Goal: Task Accomplishment & Management: Use online tool/utility

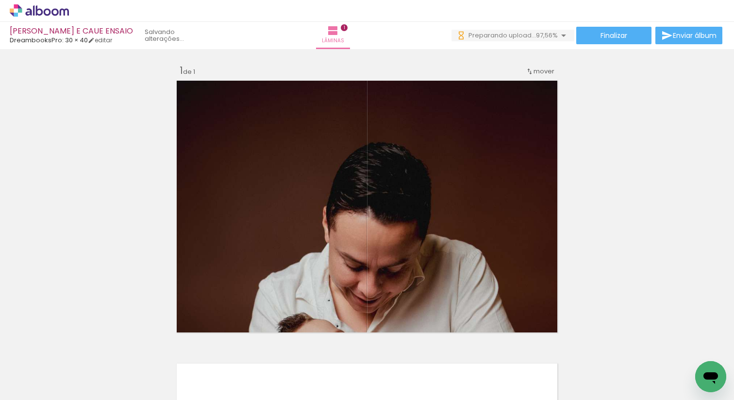
scroll to position [295, 0]
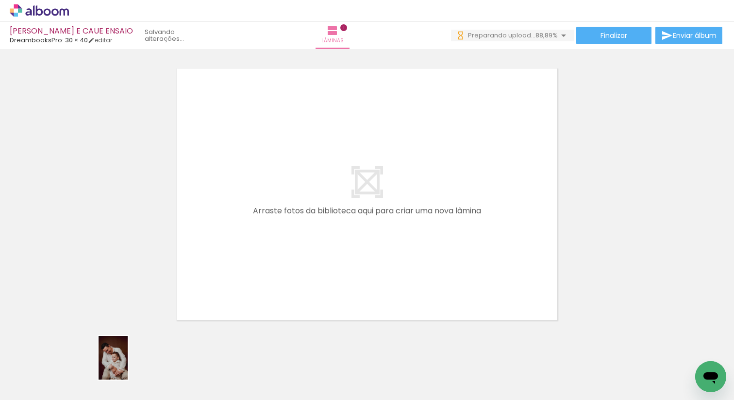
drag, startPoint x: 153, startPoint y: 366, endPoint x: 161, endPoint y: 369, distance: 8.3
click at [161, 369] on div at bounding box center [152, 367] width 32 height 48
drag, startPoint x: 115, startPoint y: 378, endPoint x: 119, endPoint y: 368, distance: 10.9
click at [113, 368] on div at bounding box center [97, 367] width 32 height 48
drag, startPoint x: 97, startPoint y: 374, endPoint x: 256, endPoint y: 293, distance: 178.6
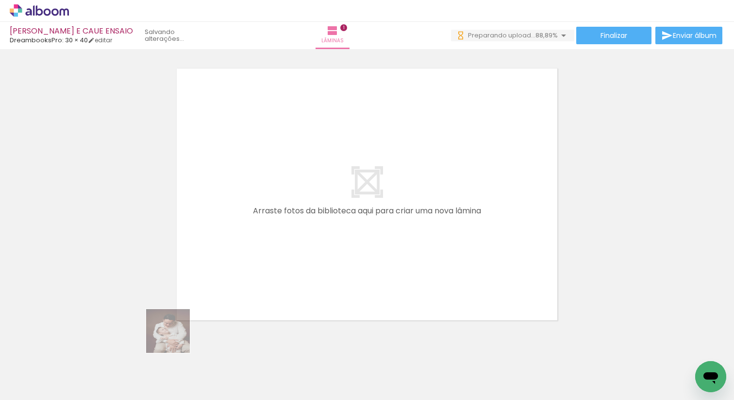
click at [260, 293] on quentale-workspace at bounding box center [367, 200] width 734 height 400
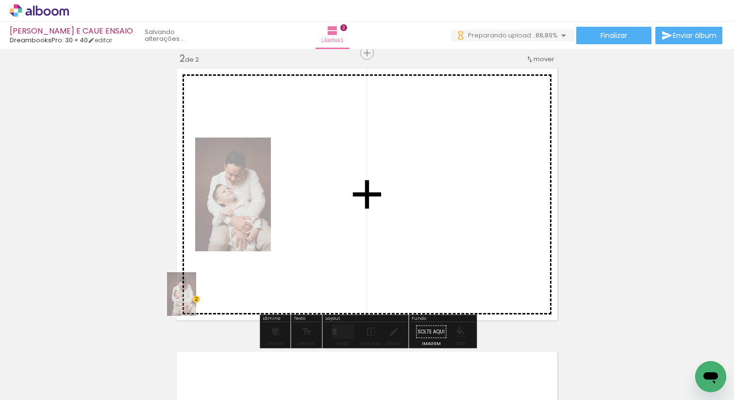
drag, startPoint x: 109, startPoint y: 374, endPoint x: 117, endPoint y: 378, distance: 8.5
click at [113, 378] on div at bounding box center [97, 367] width 32 height 48
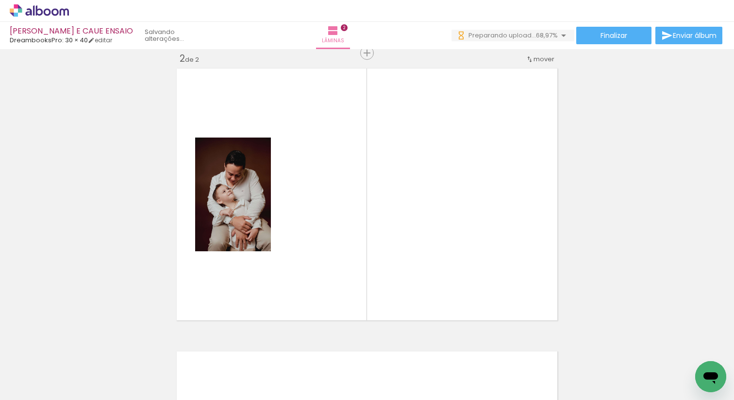
click at [87, 326] on div "Inserir lâmina 1 de 2 Inserir lâmina 2 de 2" at bounding box center [367, 182] width 734 height 849
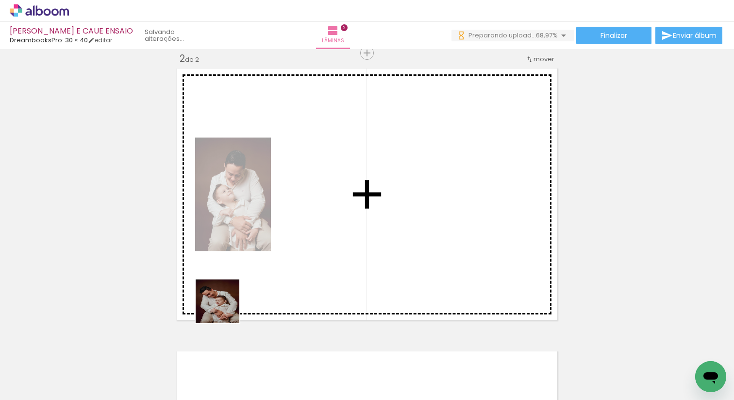
drag, startPoint x: 160, startPoint y: 359, endPoint x: 272, endPoint y: 273, distance: 141.3
click at [272, 273] on quentale-workspace at bounding box center [367, 200] width 734 height 400
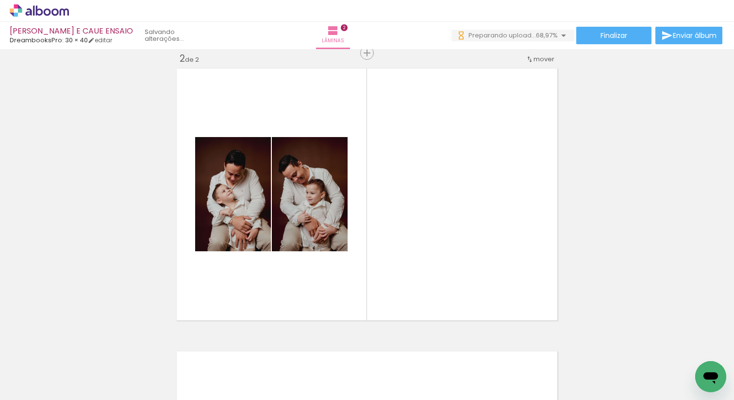
click at [81, 344] on iron-icon at bounding box center [76, 347] width 10 height 10
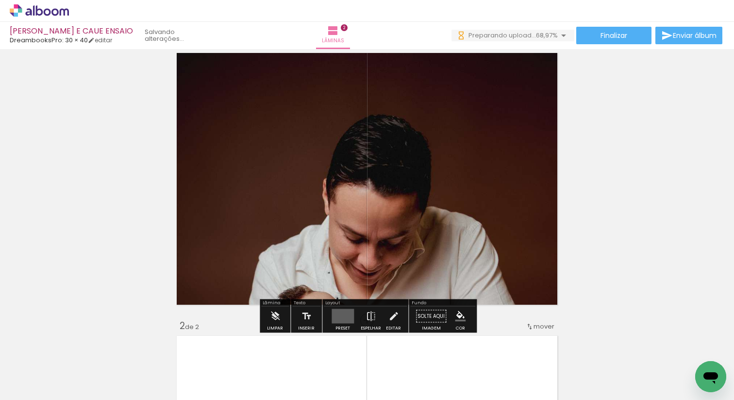
scroll to position [12, 0]
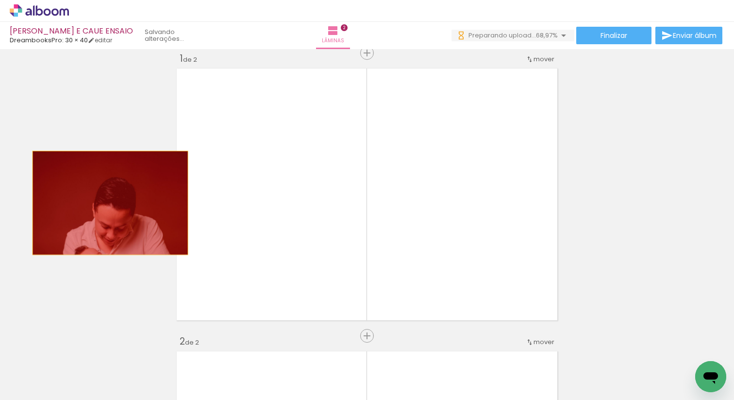
drag, startPoint x: 272, startPoint y: 201, endPoint x: 48, endPoint y: 195, distance: 224.0
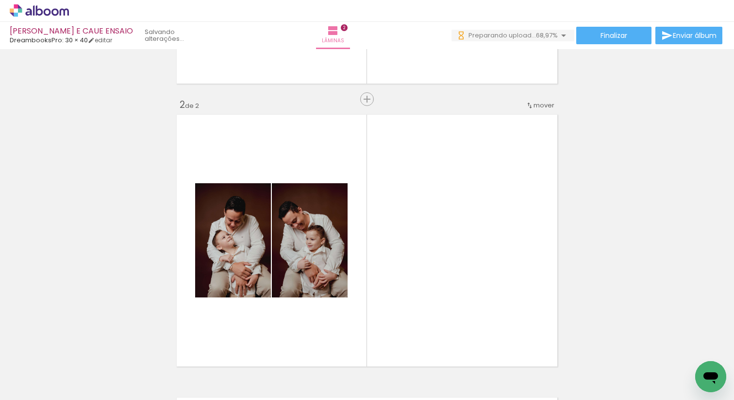
scroll to position [272, 0]
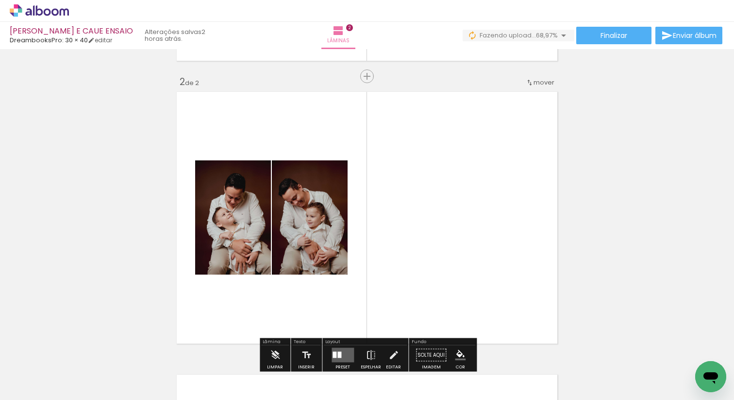
click at [51, 365] on div "Biblioteca 58 fotos Todas as fotos Não utilizadas Adicionar Fotos" at bounding box center [30, 369] width 60 height 48
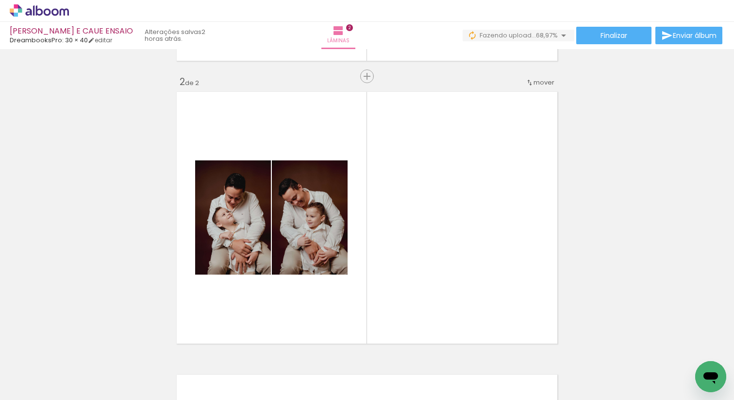
click at [51, 370] on iron-icon at bounding box center [50, 371] width 8 height 8
click at [51, 369] on paper-item "Não utilizadas" at bounding box center [31, 367] width 50 height 8
type input "Não utilizadas"
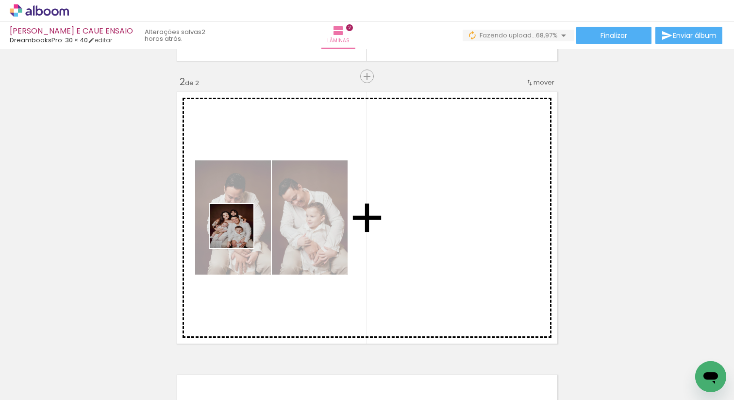
drag, startPoint x: 102, startPoint y: 368, endPoint x: 243, endPoint y: 229, distance: 198.2
click at [243, 229] on quentale-workspace at bounding box center [367, 200] width 734 height 400
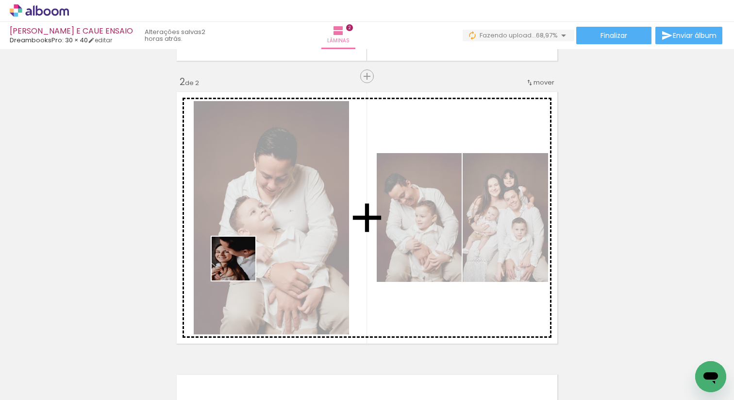
drag, startPoint x: 103, startPoint y: 370, endPoint x: 244, endPoint y: 263, distance: 176.8
click at [244, 263] on quentale-workspace at bounding box center [367, 200] width 734 height 400
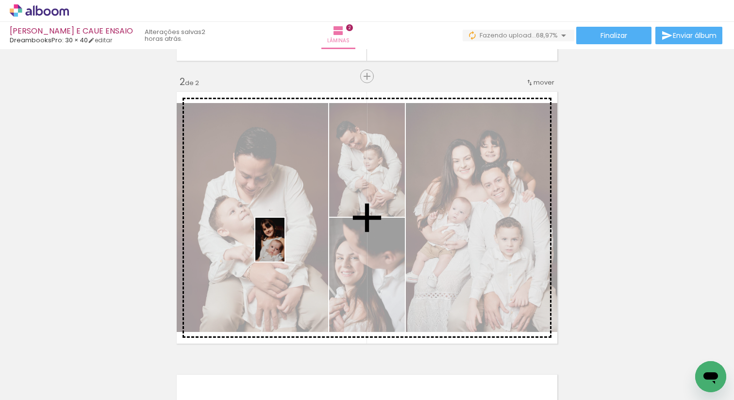
drag, startPoint x: 97, startPoint y: 374, endPoint x: 285, endPoint y: 246, distance: 227.3
click at [285, 246] on quentale-workspace at bounding box center [367, 200] width 734 height 400
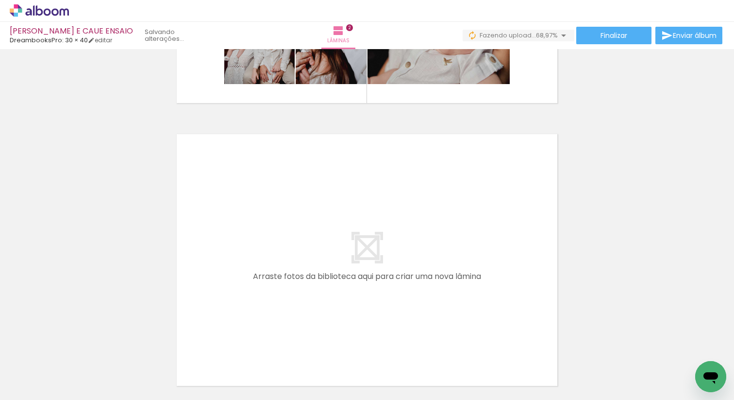
scroll to position [534, 0]
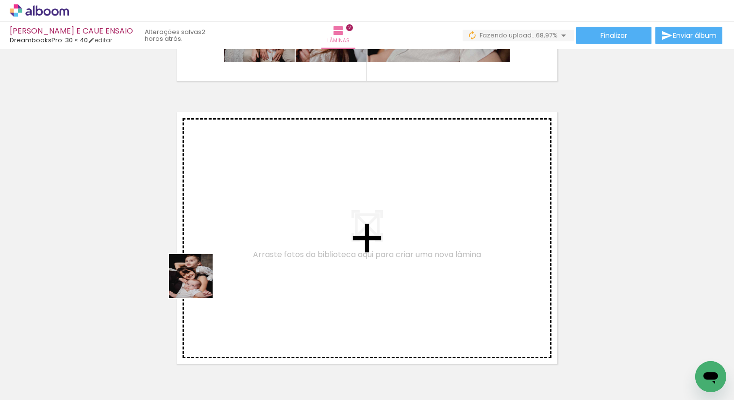
click at [260, 244] on quentale-workspace at bounding box center [367, 200] width 734 height 400
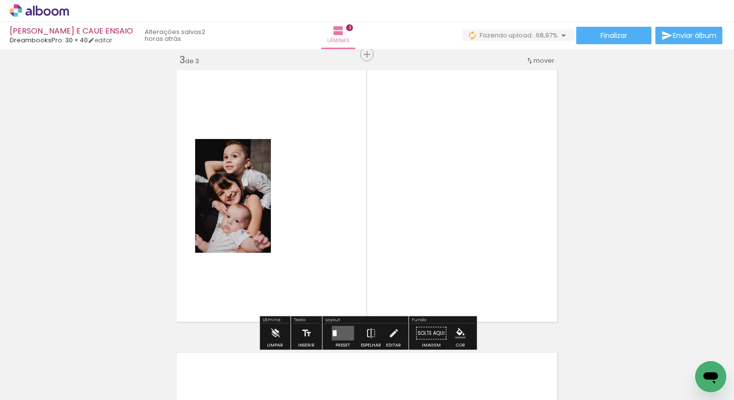
scroll to position [578, 0]
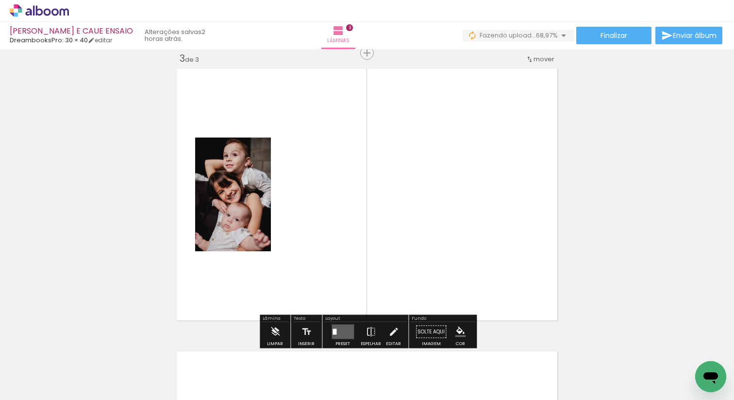
drag, startPoint x: 107, startPoint y: 374, endPoint x: 243, endPoint y: 275, distance: 168.3
click at [243, 276] on quentale-workspace at bounding box center [367, 200] width 734 height 400
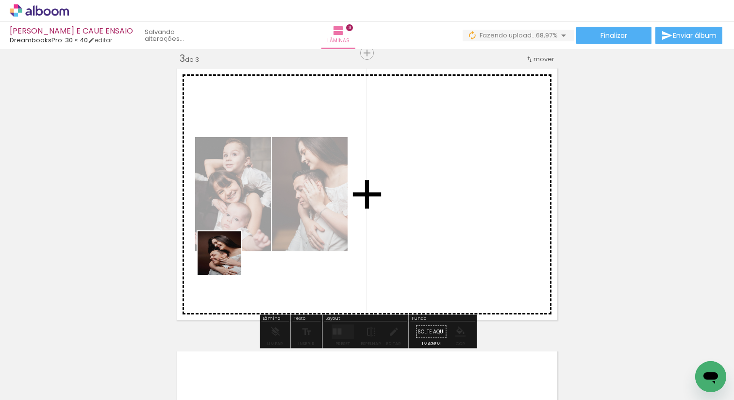
drag, startPoint x: 100, startPoint y: 376, endPoint x: 240, endPoint y: 247, distance: 190.8
click at [240, 247] on quentale-workspace at bounding box center [367, 200] width 734 height 400
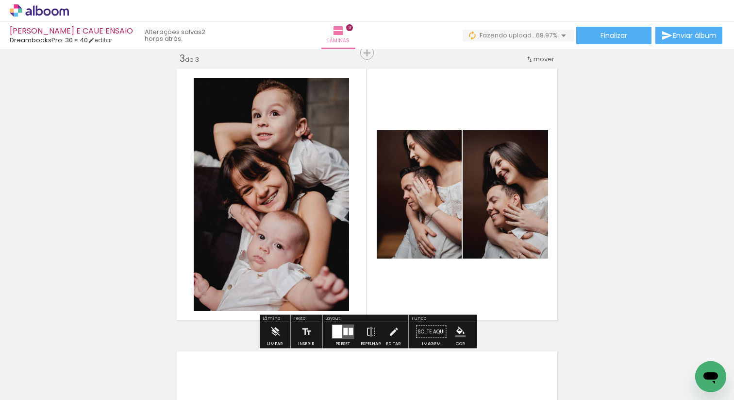
drag, startPoint x: 102, startPoint y: 363, endPoint x: 278, endPoint y: 247, distance: 210.8
click at [277, 247] on quentale-workspace at bounding box center [367, 200] width 734 height 400
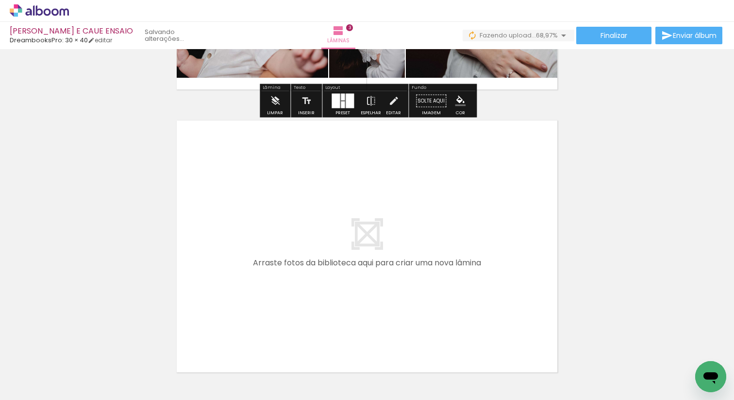
scroll to position [818, 0]
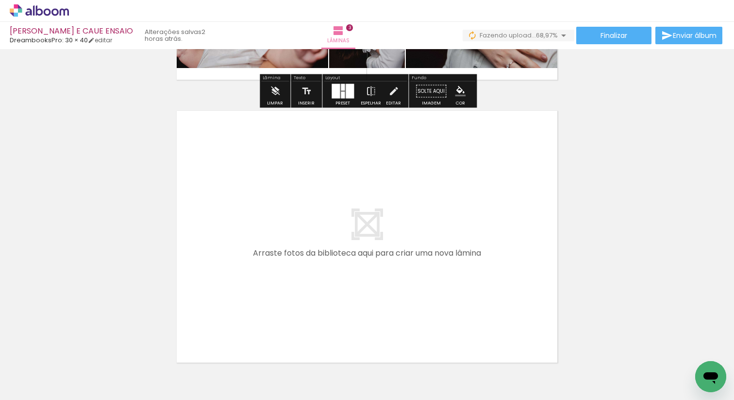
drag, startPoint x: 112, startPoint y: 372, endPoint x: 193, endPoint y: 308, distance: 103.2
click at [0, 0] on slot at bounding box center [0, 0] width 0 height 0
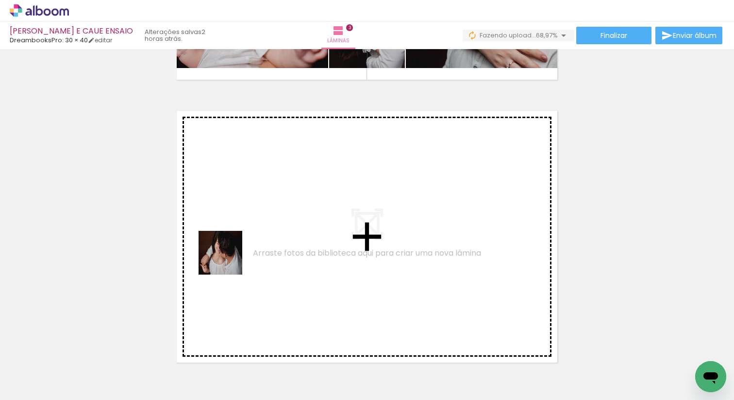
drag, startPoint x: 102, startPoint y: 357, endPoint x: 228, endPoint y: 260, distance: 158.9
click at [228, 260] on quentale-workspace at bounding box center [367, 200] width 734 height 400
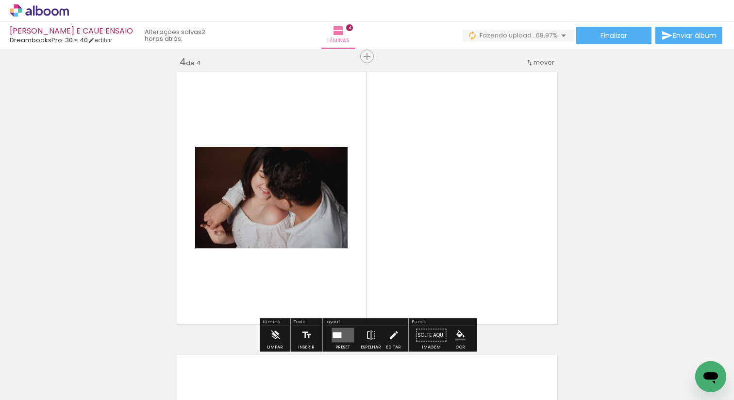
scroll to position [860, 0]
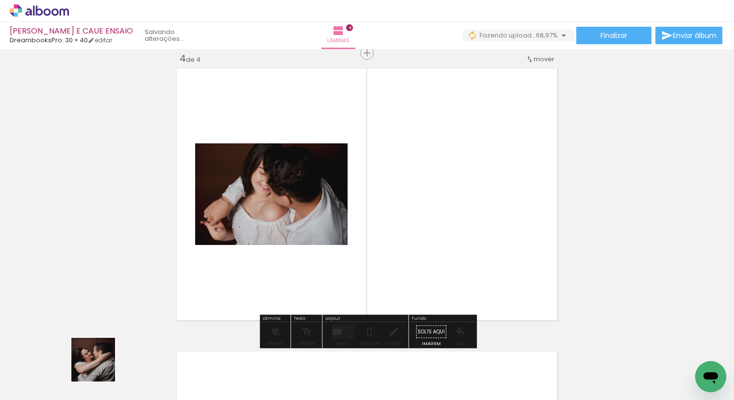
click at [241, 244] on quentale-workspace at bounding box center [367, 200] width 734 height 400
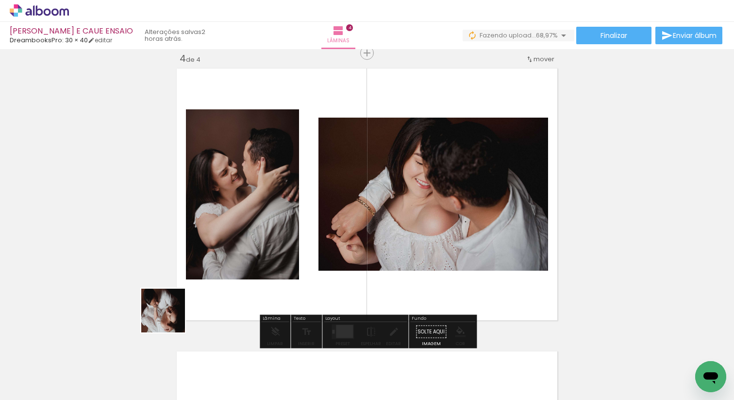
drag, startPoint x: 113, startPoint y: 366, endPoint x: 229, endPoint y: 274, distance: 147.6
click at [229, 273] on quentale-workspace at bounding box center [367, 200] width 734 height 400
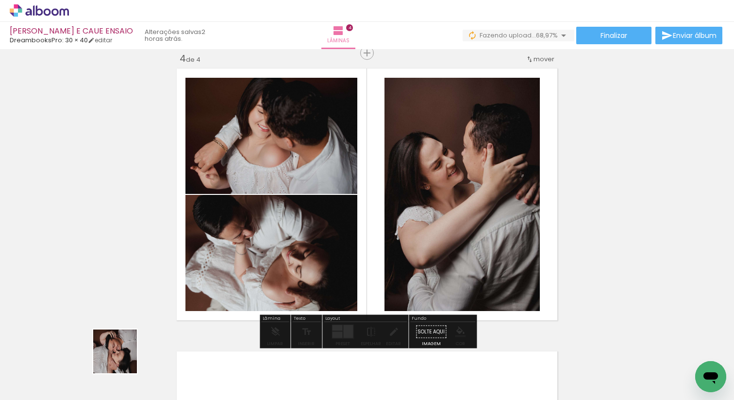
drag, startPoint x: 103, startPoint y: 376, endPoint x: 213, endPoint y: 273, distance: 150.5
click at [213, 274] on quentale-workspace at bounding box center [367, 200] width 734 height 400
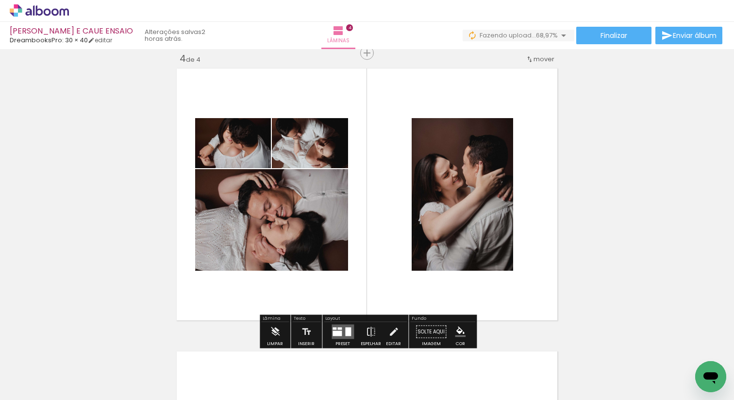
drag, startPoint x: 102, startPoint y: 379, endPoint x: 205, endPoint y: 281, distance: 142.6
click at [211, 282] on quentale-workspace at bounding box center [367, 200] width 734 height 400
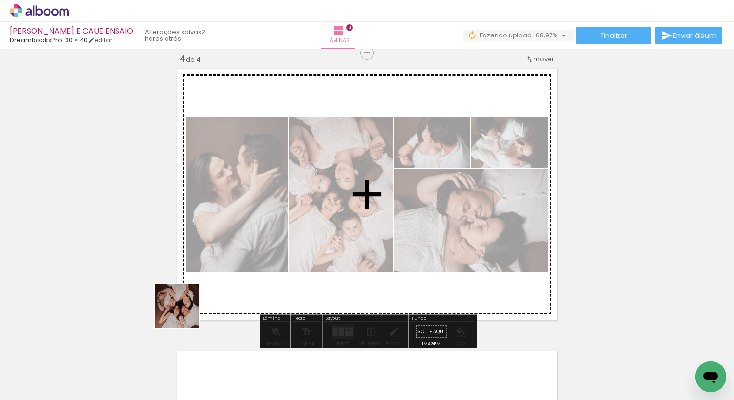
drag, startPoint x: 97, startPoint y: 376, endPoint x: 218, endPoint y: 278, distance: 156.4
click at [218, 278] on quentale-workspace at bounding box center [367, 200] width 734 height 400
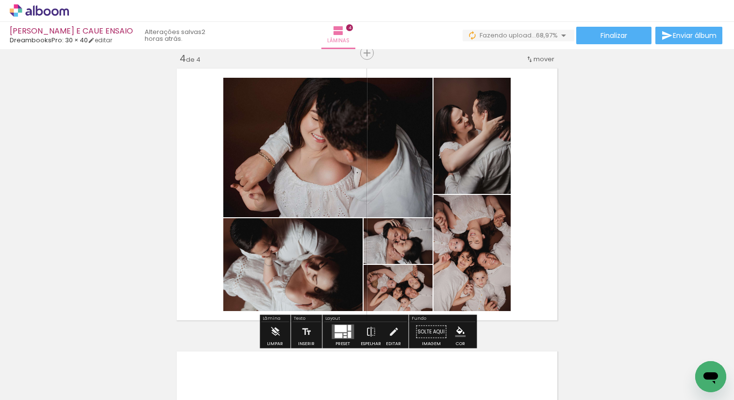
drag, startPoint x: 112, startPoint y: 363, endPoint x: 255, endPoint y: 255, distance: 179.9
click at [255, 255] on quentale-workspace at bounding box center [367, 200] width 734 height 400
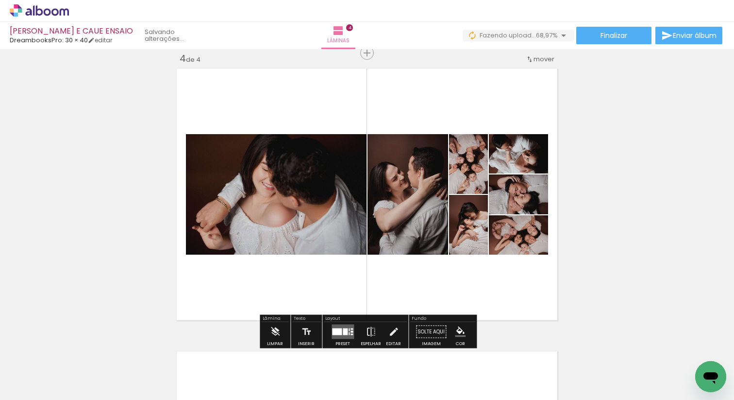
scroll to position [1161, 0]
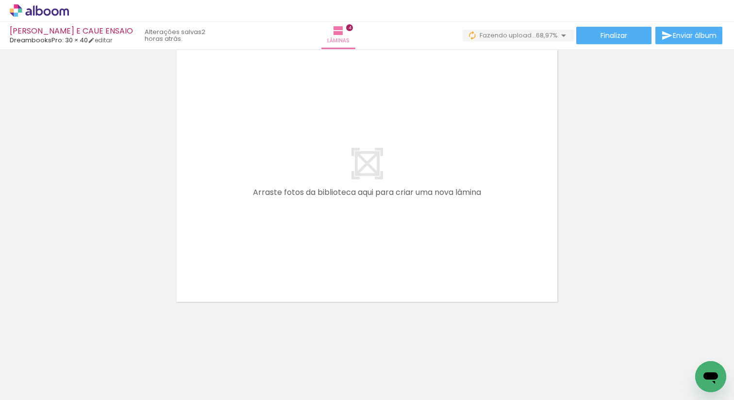
drag, startPoint x: 109, startPoint y: 350, endPoint x: 302, endPoint y: 181, distance: 256.8
click at [301, 181] on quentale-workspace at bounding box center [367, 200] width 734 height 400
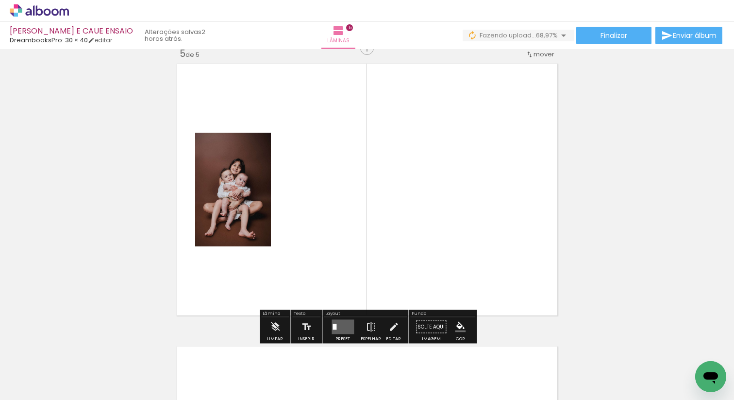
scroll to position [1143, 0]
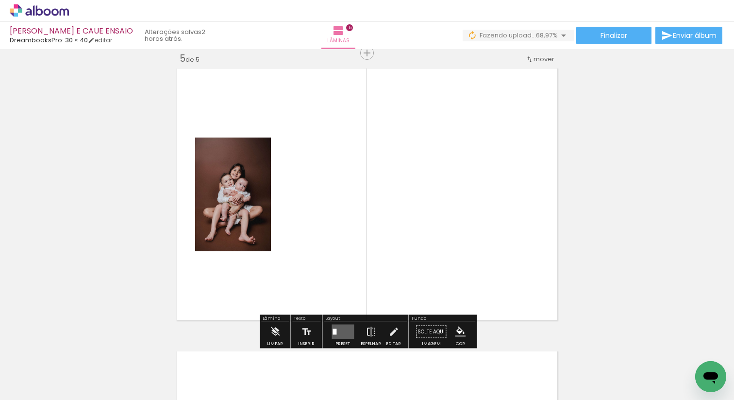
drag, startPoint x: 101, startPoint y: 360, endPoint x: 234, endPoint y: 254, distance: 170.3
click at [233, 254] on quentale-workspace at bounding box center [367, 200] width 734 height 400
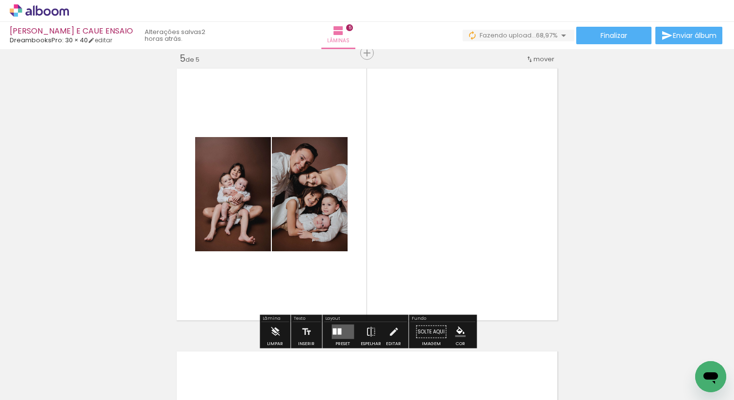
drag, startPoint x: 108, startPoint y: 363, endPoint x: 280, endPoint y: 247, distance: 207.3
click at [279, 248] on quentale-workspace at bounding box center [367, 200] width 734 height 400
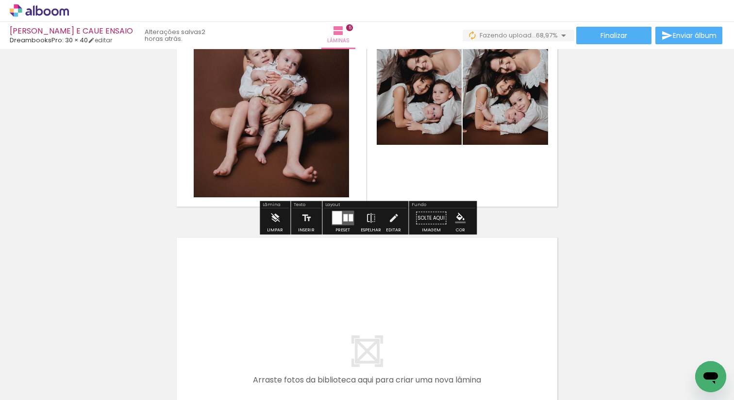
scroll to position [1444, 0]
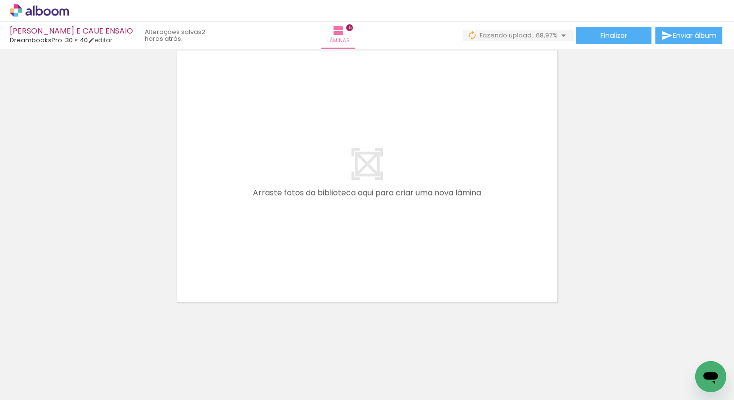
drag, startPoint x: 91, startPoint y: 375, endPoint x: 222, endPoint y: 266, distance: 170.8
click at [221, 267] on quentale-workspace at bounding box center [367, 200] width 734 height 400
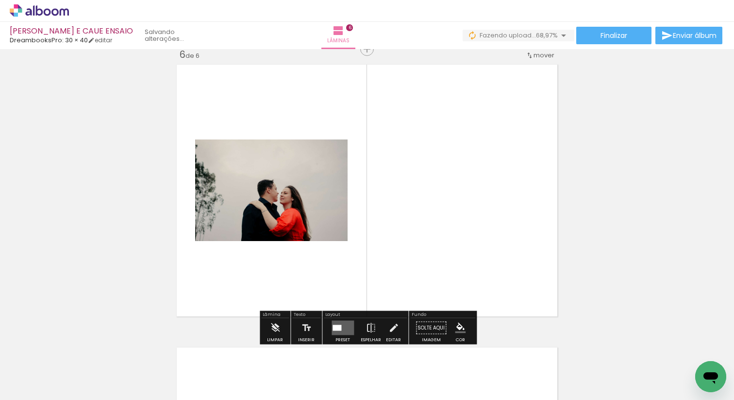
scroll to position [1426, 0]
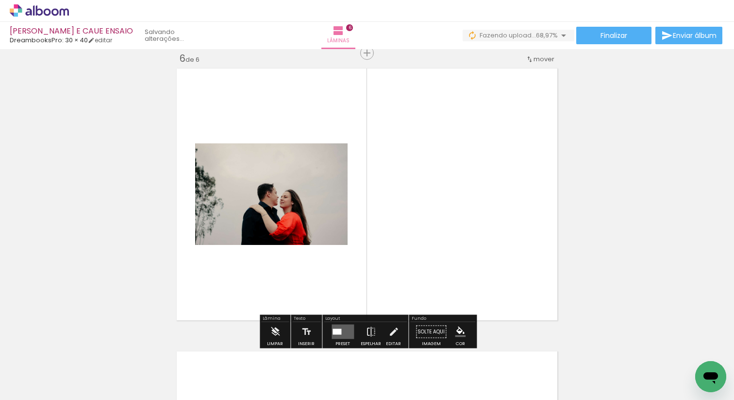
drag, startPoint x: 100, startPoint y: 371, endPoint x: 238, endPoint y: 255, distance: 179.7
click at [238, 255] on quentale-workspace at bounding box center [367, 200] width 734 height 400
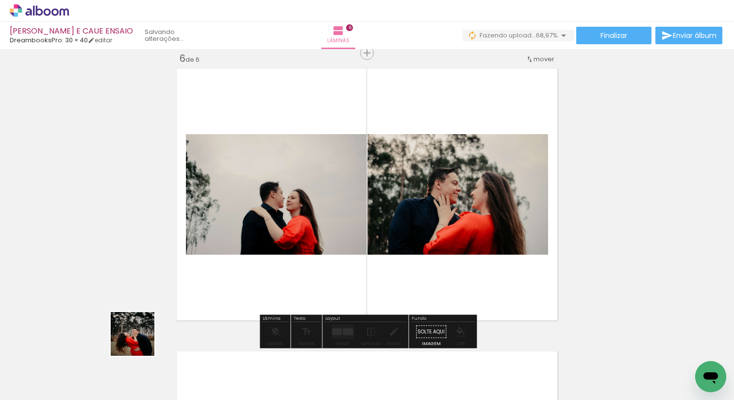
drag, startPoint x: 110, startPoint y: 366, endPoint x: 247, endPoint y: 240, distance: 185.7
click at [244, 241] on quentale-workspace at bounding box center [367, 200] width 734 height 400
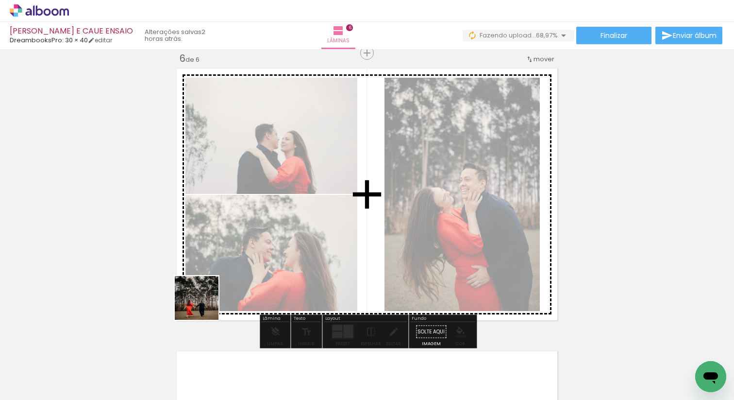
drag, startPoint x: 113, startPoint y: 373, endPoint x: 221, endPoint y: 286, distance: 138.9
click at [221, 286] on quentale-workspace at bounding box center [367, 200] width 734 height 400
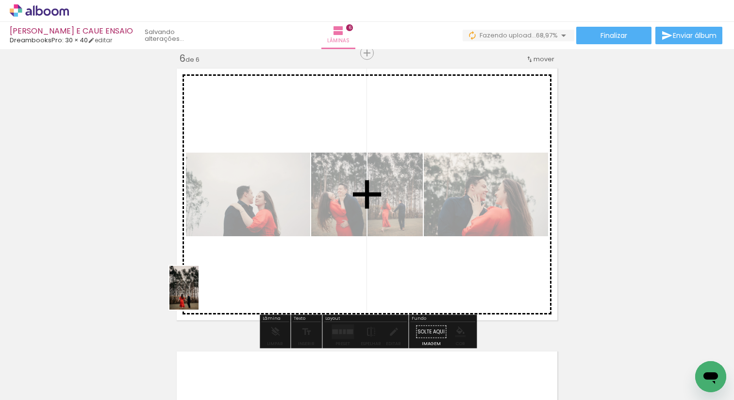
drag, startPoint x: 99, startPoint y: 378, endPoint x: 255, endPoint y: 245, distance: 205.4
click at [255, 245] on quentale-workspace at bounding box center [367, 200] width 734 height 400
